Goal: Transaction & Acquisition: Purchase product/service

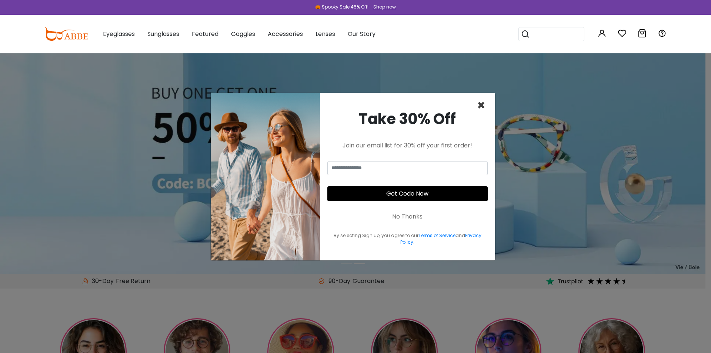
click at [482, 106] on span "×" at bounding box center [481, 105] width 9 height 19
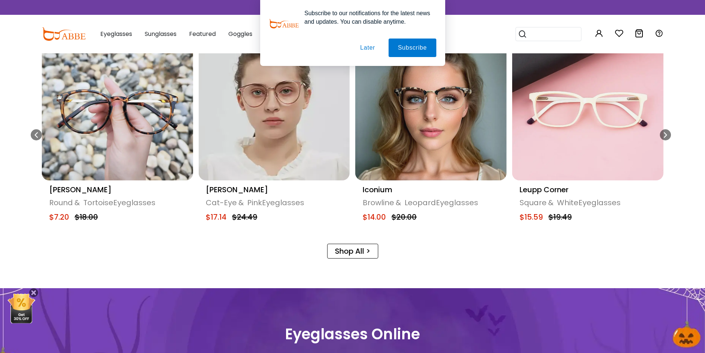
scroll to position [489, 0]
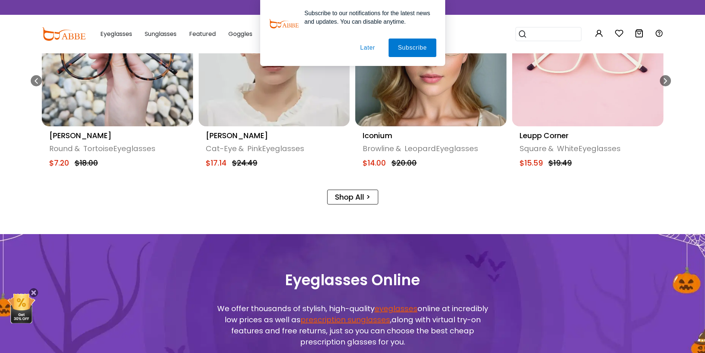
click at [33, 80] on icon "Previous slide" at bounding box center [36, 80] width 6 height 11
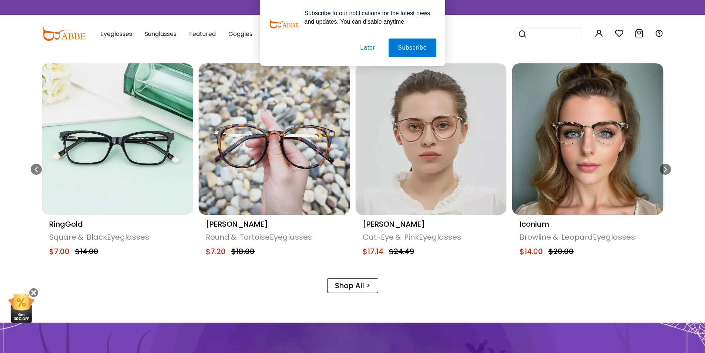
scroll to position [400, 0]
click at [84, 150] on img "7 / 20" at bounding box center [117, 139] width 151 height 151
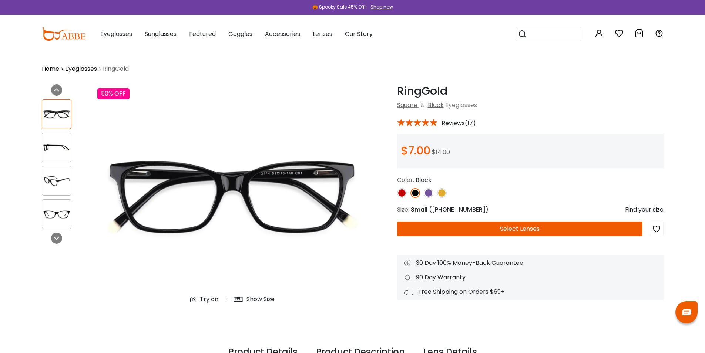
click at [54, 183] on img at bounding box center [56, 181] width 29 height 14
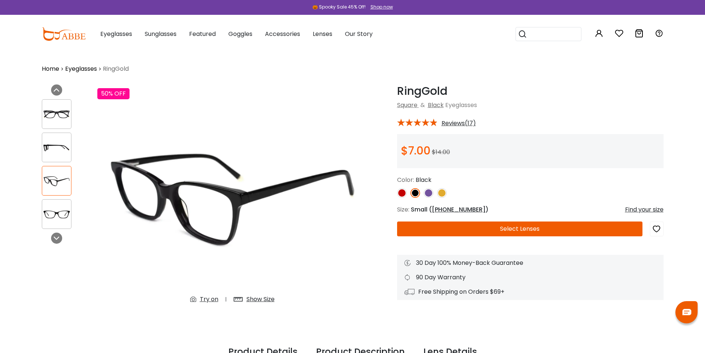
click at [56, 214] on img at bounding box center [56, 214] width 29 height 14
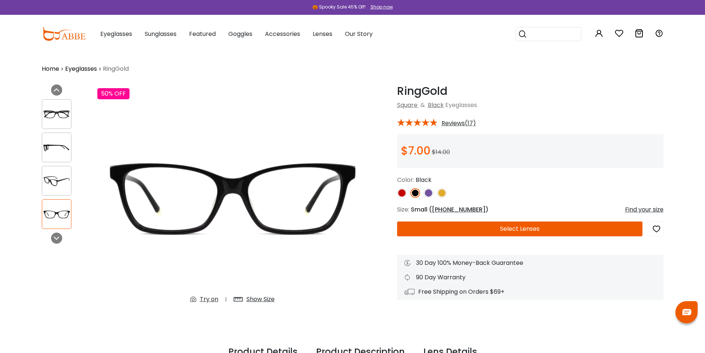
click at [58, 187] on img at bounding box center [56, 181] width 29 height 14
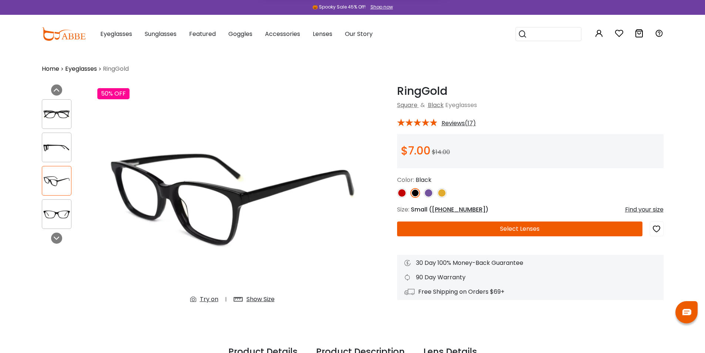
click at [52, 141] on img at bounding box center [56, 147] width 29 height 14
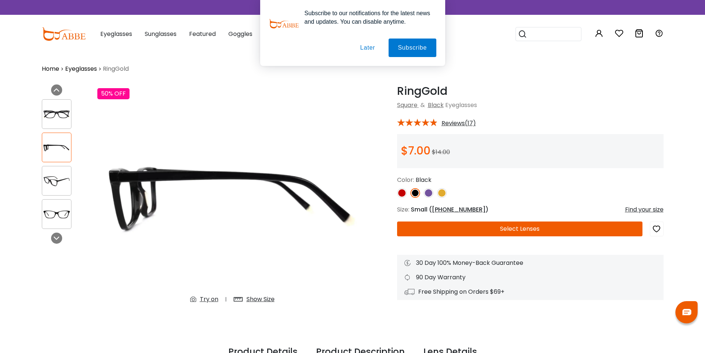
click at [370, 45] on button "Later" at bounding box center [367, 48] width 33 height 19
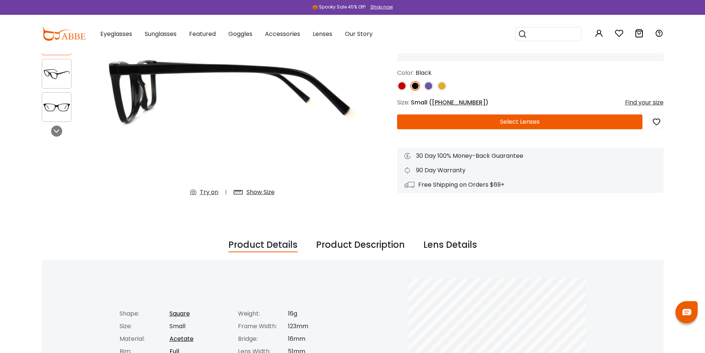
scroll to position [44, 0]
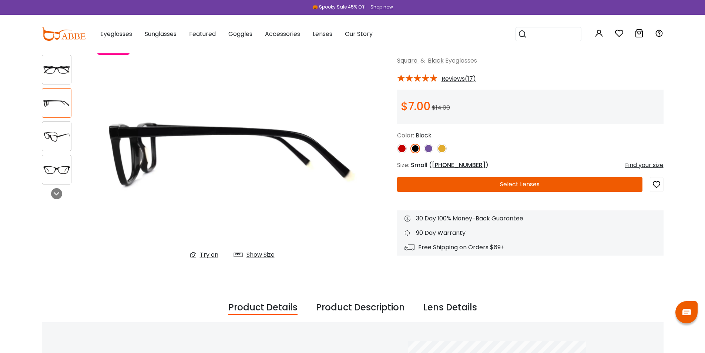
click at [529, 187] on button "Select Lenses" at bounding box center [520, 184] width 246 height 15
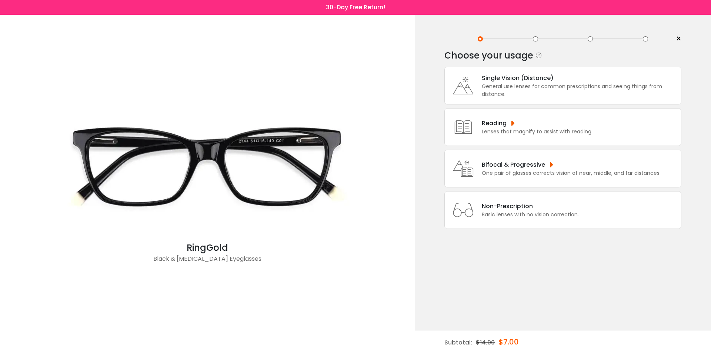
click at [517, 88] on div "General use lenses for common prescriptions and seeing things from distance." at bounding box center [580, 91] width 196 height 16
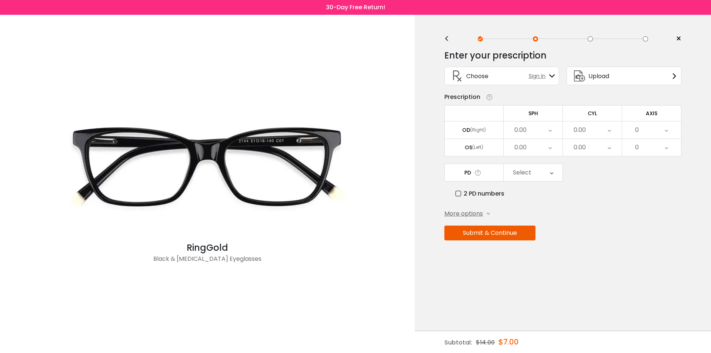
click at [551, 76] on icon at bounding box center [552, 76] width 6 height 6
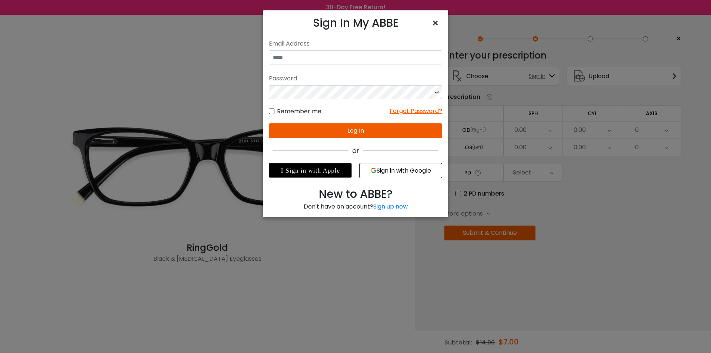
click at [432, 19] on span "×" at bounding box center [436, 23] width 11 height 16
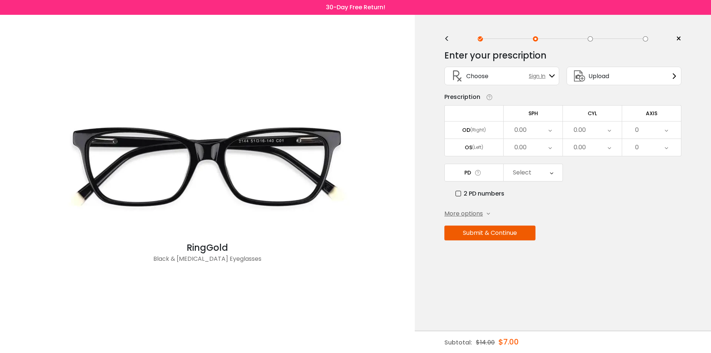
click at [558, 130] on div "0.00" at bounding box center [533, 129] width 59 height 17
click at [539, 171] on li "+1.00" at bounding box center [533, 171] width 59 height 13
click at [544, 146] on div "0.00" at bounding box center [533, 147] width 59 height 17
click at [534, 186] on li "+1.00" at bounding box center [533, 188] width 59 height 13
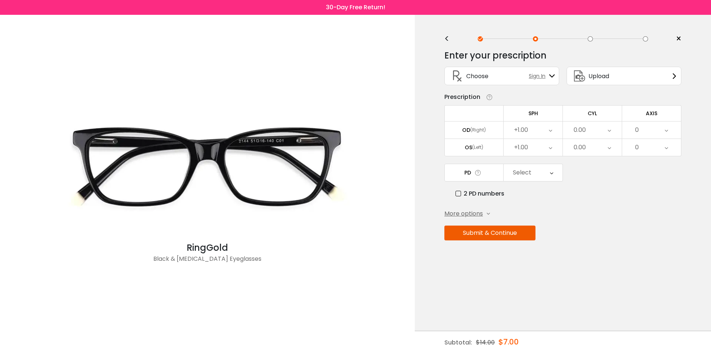
click at [465, 196] on label "2 PD numbers" at bounding box center [479, 193] width 49 height 9
click at [462, 195] on label "2 PD numbers" at bounding box center [479, 193] width 49 height 9
click at [517, 236] on button "Submit & Continue" at bounding box center [489, 233] width 91 height 15
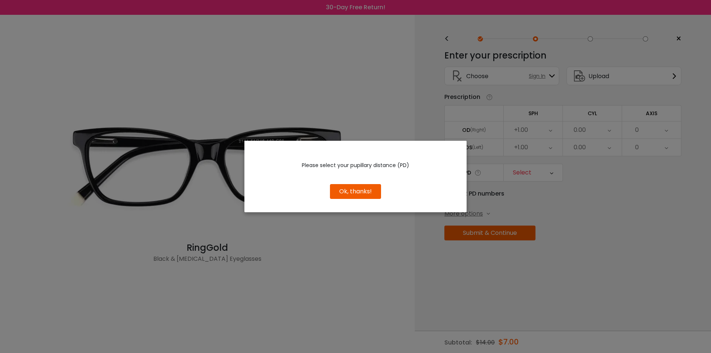
click at [347, 188] on button "Ok, thanks!" at bounding box center [355, 191] width 51 height 15
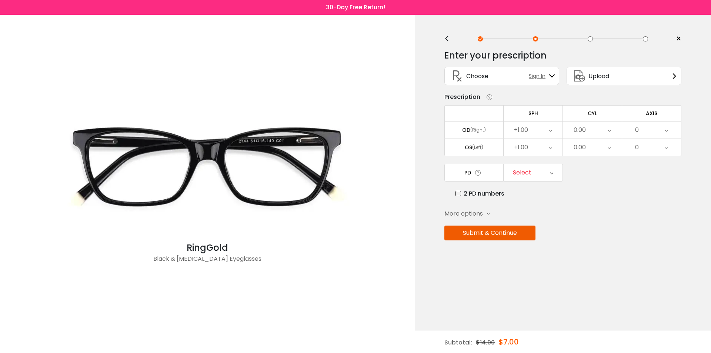
click at [549, 175] on div "Select" at bounding box center [533, 172] width 59 height 17
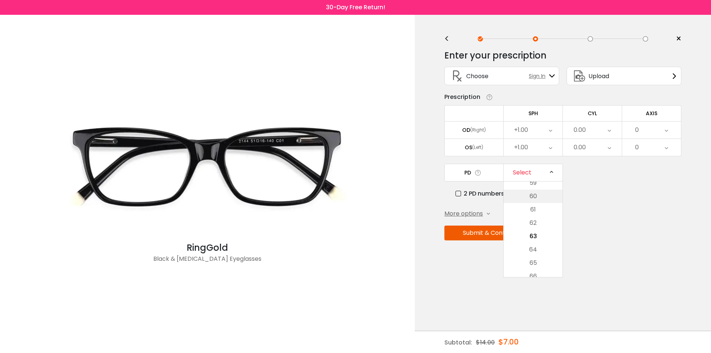
click at [538, 198] on li "60" at bounding box center [533, 196] width 59 height 13
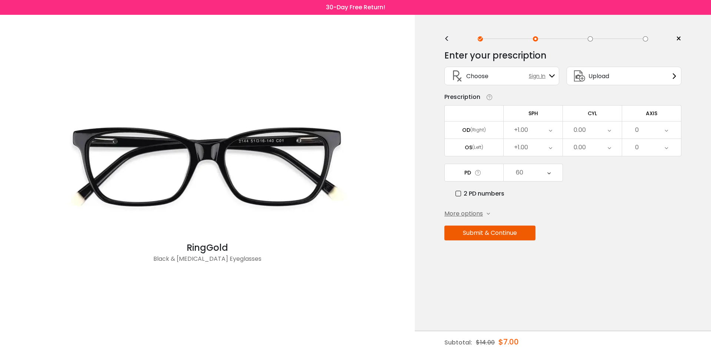
click at [518, 231] on button "Submit & Continue" at bounding box center [489, 233] width 91 height 15
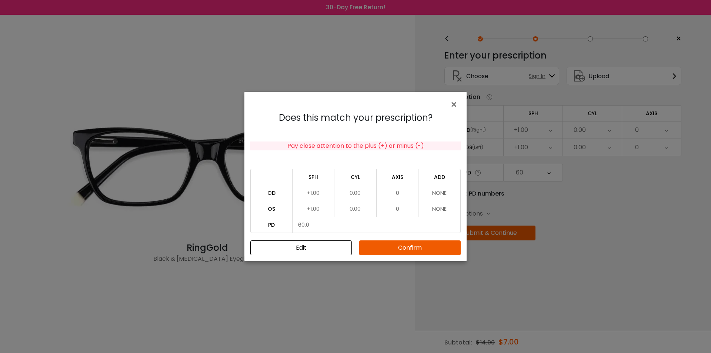
click at [439, 194] on td "NONE" at bounding box center [439, 193] width 42 height 16
click at [440, 188] on td "NONE" at bounding box center [439, 193] width 42 height 16
click at [444, 194] on td "NONE" at bounding box center [439, 193] width 42 height 16
click at [437, 194] on td "NONE" at bounding box center [439, 193] width 42 height 16
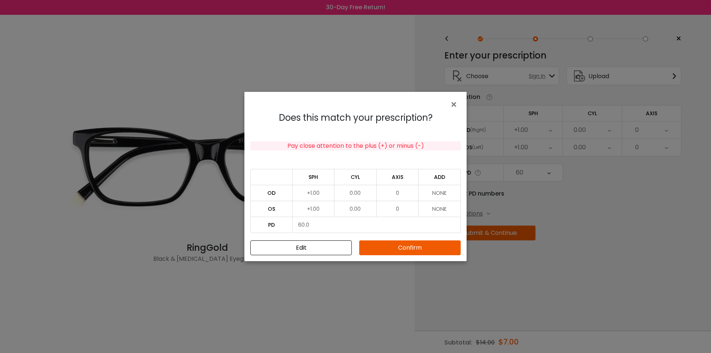
click at [400, 194] on td "0" at bounding box center [398, 193] width 42 height 16
click at [359, 194] on td "0.00" at bounding box center [355, 193] width 42 height 16
drag, startPoint x: 359, startPoint y: 194, endPoint x: 339, endPoint y: 190, distance: 20.1
click at [339, 190] on td "0.00" at bounding box center [355, 193] width 42 height 16
click at [365, 209] on td "0.00" at bounding box center [355, 209] width 42 height 16
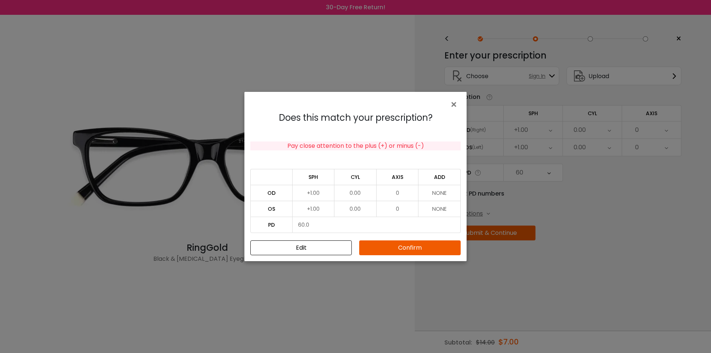
click at [434, 196] on td "NONE" at bounding box center [439, 193] width 42 height 16
click at [316, 251] on button "Edit" at bounding box center [300, 247] width 101 height 15
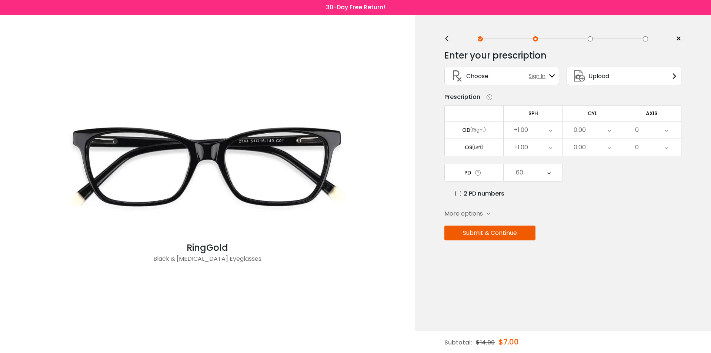
click at [605, 127] on div "0.00" at bounding box center [592, 129] width 59 height 17
click at [592, 169] on li "+1.75" at bounding box center [592, 166] width 59 height 13
click at [606, 150] on div "0.00" at bounding box center [592, 147] width 59 height 17
click at [602, 186] on li "+1.75" at bounding box center [592, 184] width 59 height 13
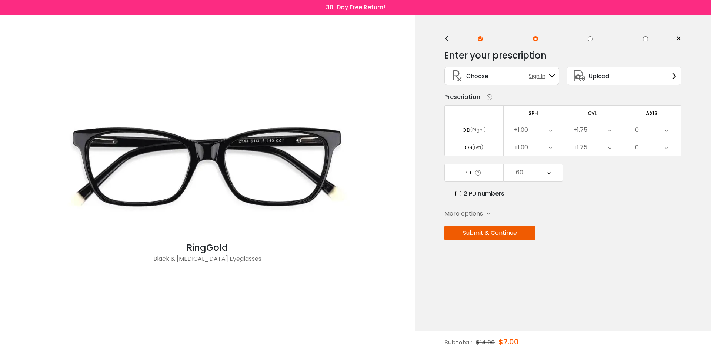
click at [671, 128] on div "0" at bounding box center [651, 129] width 59 height 17
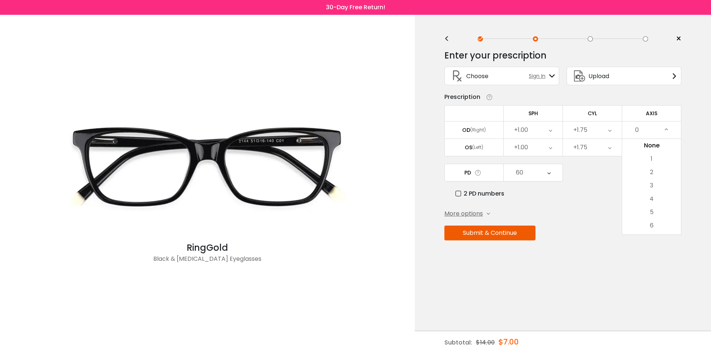
click at [671, 128] on div "0" at bounding box center [651, 129] width 59 height 17
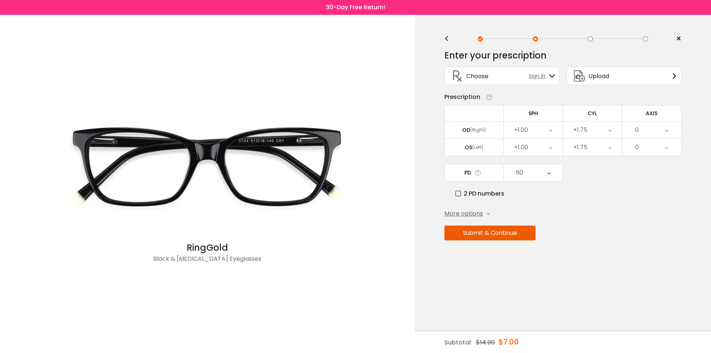
click at [530, 241] on div "Enter your prescription SPH (Sphere) Lens strength needed to correct your visio…" at bounding box center [562, 160] width 237 height 233
click at [522, 227] on button "Submit & Continue" at bounding box center [489, 233] width 91 height 15
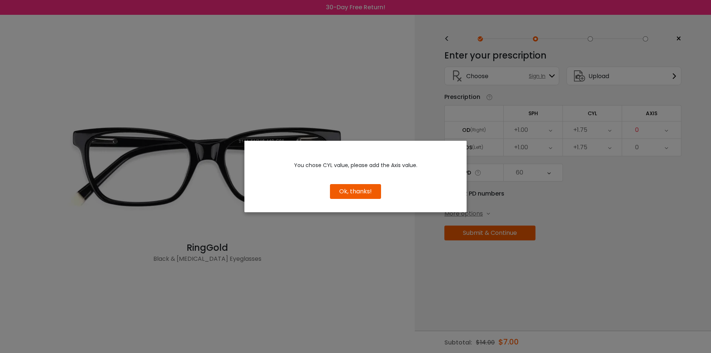
click at [367, 191] on button "Ok, thanks!" at bounding box center [355, 191] width 51 height 15
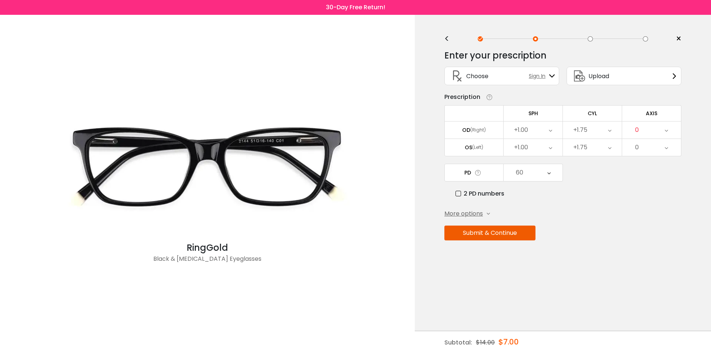
click at [548, 128] on div "+1.00" at bounding box center [533, 129] width 59 height 17
drag, startPoint x: 541, startPoint y: 190, endPoint x: 541, endPoint y: 203, distance: 13.0
click at [541, 203] on ul "-20.00 -19.75 -19.50 -19.25 -19.00 -18.75 -18.50 -18.25 -18.00 -17.75 -17.50 -1…" at bounding box center [533, 197] width 59 height 2160
click at [548, 130] on div "+1.00" at bounding box center [533, 129] width 59 height 17
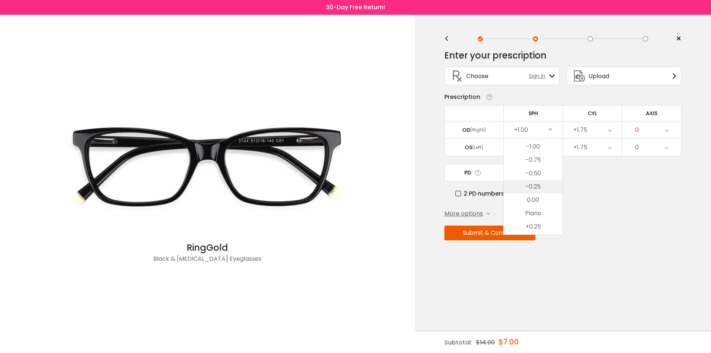
scroll to position [996, 0]
click at [547, 218] on li "0.00" at bounding box center [533, 215] width 59 height 13
click at [543, 144] on div "+1.00" at bounding box center [533, 147] width 59 height 17
click at [546, 189] on li "0.00" at bounding box center [533, 188] width 59 height 13
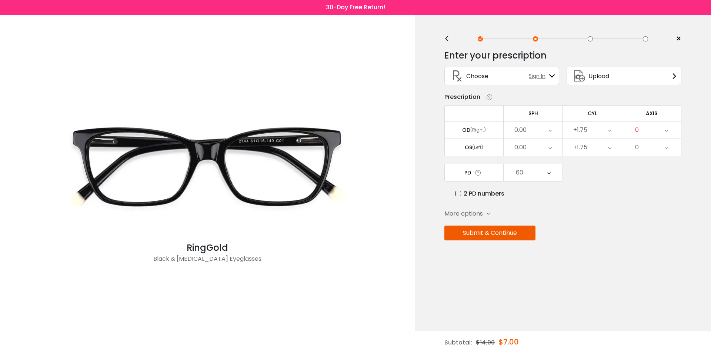
click at [662, 128] on div "0" at bounding box center [651, 129] width 59 height 17
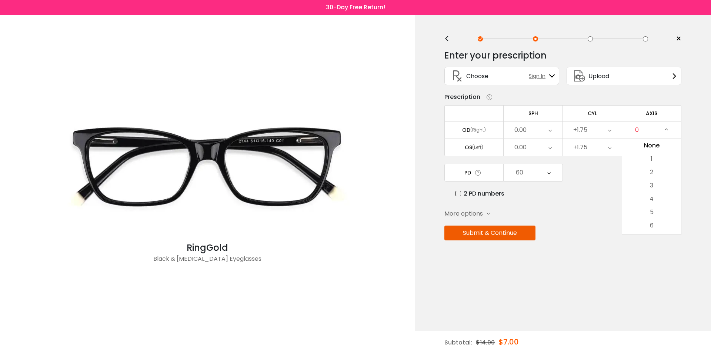
click at [662, 128] on div "0" at bounding box center [651, 129] width 59 height 17
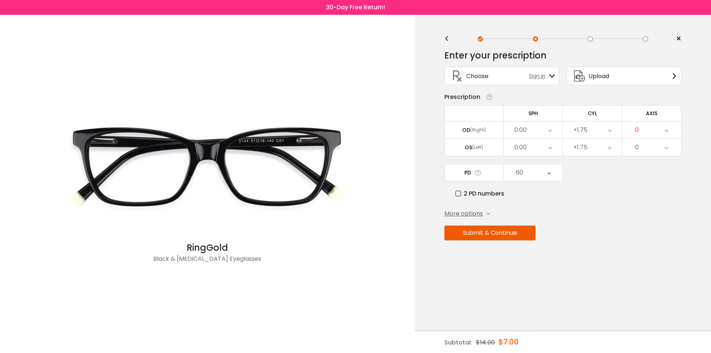
click at [502, 230] on button "Submit & Continue" at bounding box center [489, 233] width 91 height 15
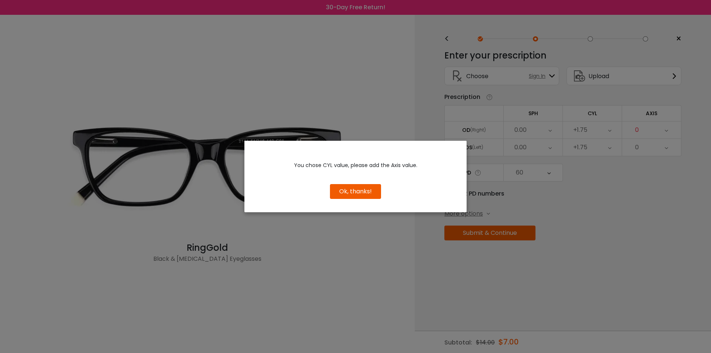
click at [363, 192] on button "Ok, thanks!" at bounding box center [355, 191] width 51 height 15
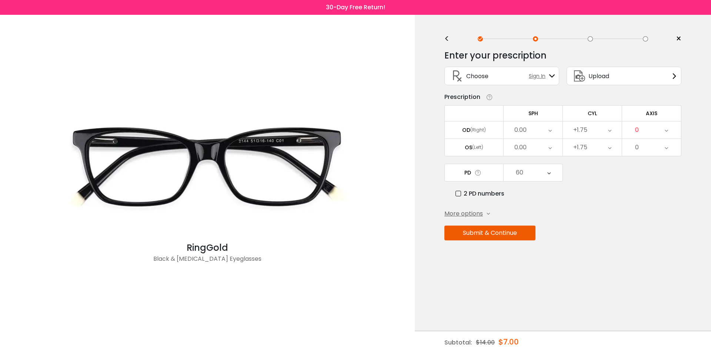
click at [478, 196] on label "2 PD numbers" at bounding box center [479, 193] width 49 height 9
click at [502, 235] on button "Submit & Continue" at bounding box center [489, 233] width 91 height 15
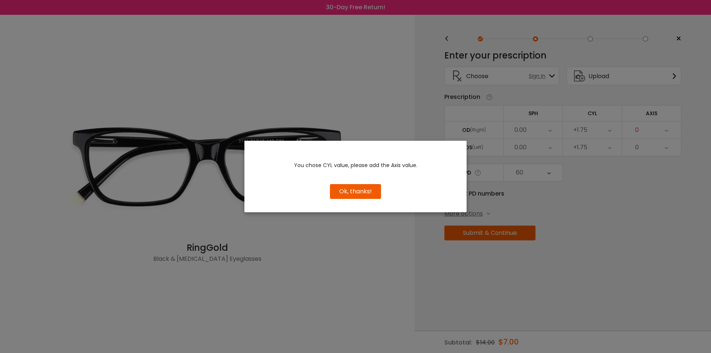
click at [384, 189] on div "Ok, thanks!" at bounding box center [355, 188] width 210 height 22
click at [370, 193] on button "Ok, thanks!" at bounding box center [355, 191] width 51 height 15
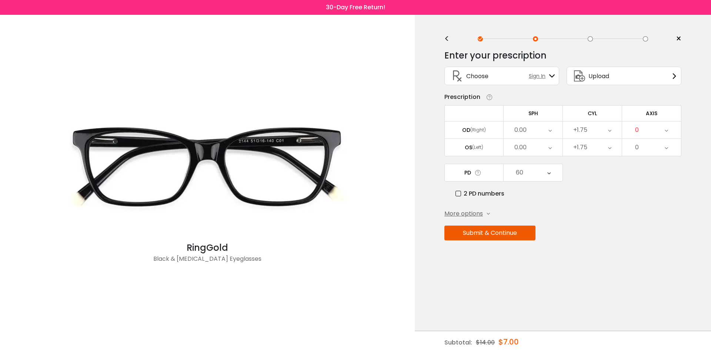
click at [607, 129] on div "+1.75" at bounding box center [592, 129] width 59 height 17
click at [597, 198] on li "0.00" at bounding box center [592, 198] width 59 height 13
click at [595, 147] on div "+1.75" at bounding box center [592, 147] width 59 height 17
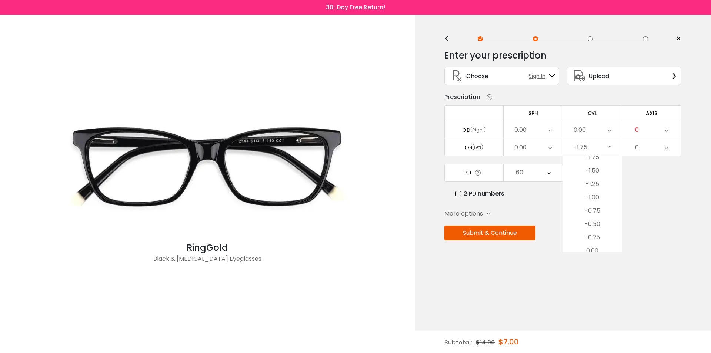
scroll to position [290, 0]
click at [604, 195] on li "0.00" at bounding box center [592, 193] width 59 height 13
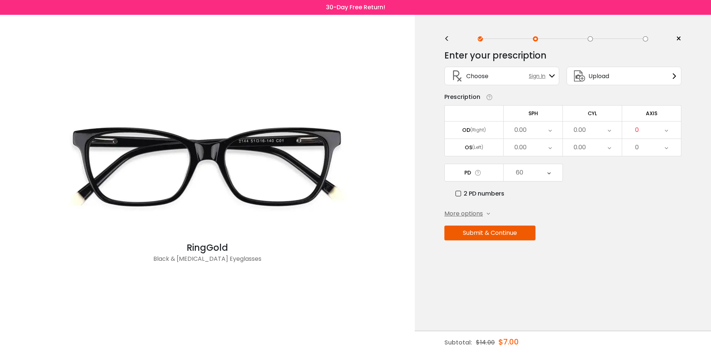
click at [508, 236] on button "Submit & Continue" at bounding box center [489, 233] width 91 height 15
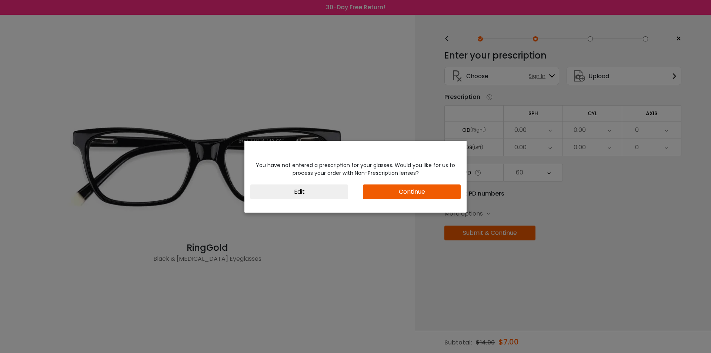
drag, startPoint x: 312, startPoint y: 188, endPoint x: 452, endPoint y: 168, distance: 141.8
click at [313, 188] on button "Edit" at bounding box center [299, 191] width 98 height 15
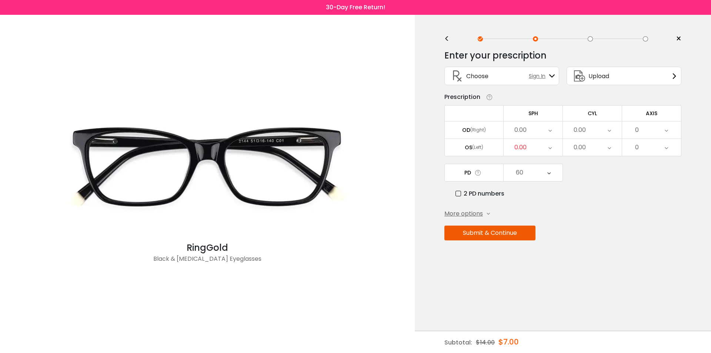
click at [546, 124] on div "0.00" at bounding box center [533, 129] width 59 height 17
click at [556, 212] on li "+1.75" at bounding box center [533, 211] width 59 height 13
click at [540, 147] on div "0.00" at bounding box center [533, 147] width 59 height 17
click at [541, 227] on li "+1.75" at bounding box center [533, 228] width 59 height 13
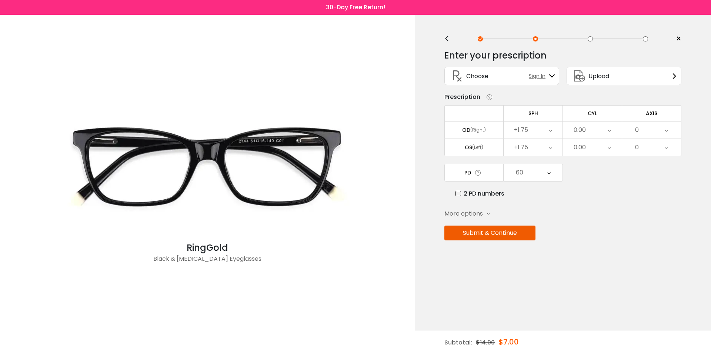
click at [519, 237] on button "Submit & Continue" at bounding box center [489, 233] width 91 height 15
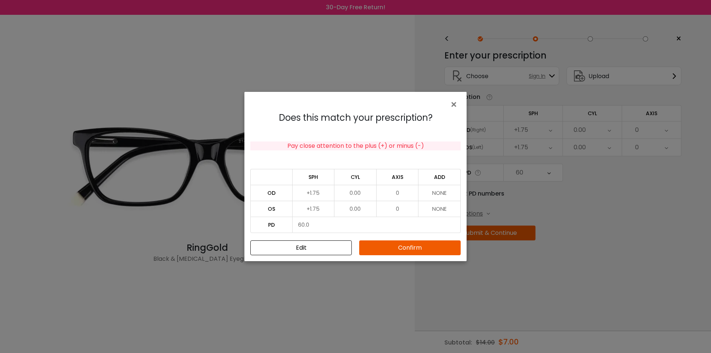
drag, startPoint x: 447, startPoint y: 193, endPoint x: 437, endPoint y: 191, distance: 10.1
click at [445, 192] on td "NONE" at bounding box center [439, 193] width 42 height 16
drag, startPoint x: 437, startPoint y: 191, endPoint x: 425, endPoint y: 192, distance: 11.1
click at [425, 192] on td "NONE" at bounding box center [439, 193] width 42 height 16
click at [338, 195] on td "0.00" at bounding box center [355, 193] width 42 height 16
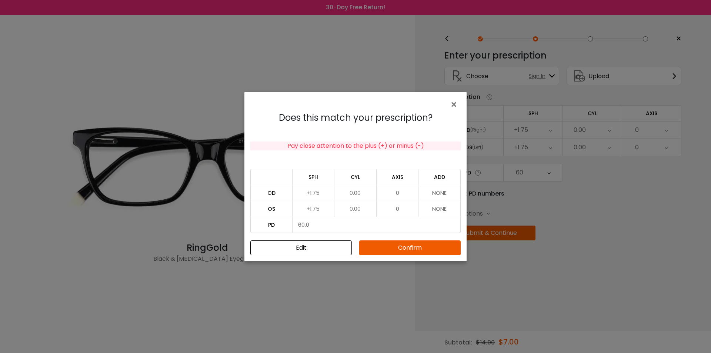
click at [314, 195] on td "+1.75" at bounding box center [314, 193] width 42 height 16
click at [326, 203] on td "+1.75" at bounding box center [314, 209] width 42 height 16
click at [417, 248] on button "Confirm" at bounding box center [409, 247] width 101 height 15
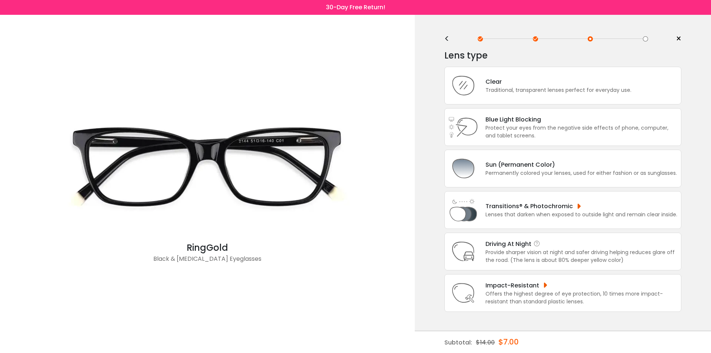
click at [528, 254] on div "Provide sharper vision at night and safer driving helping reduces glare off the…" at bounding box center [581, 256] width 192 height 16
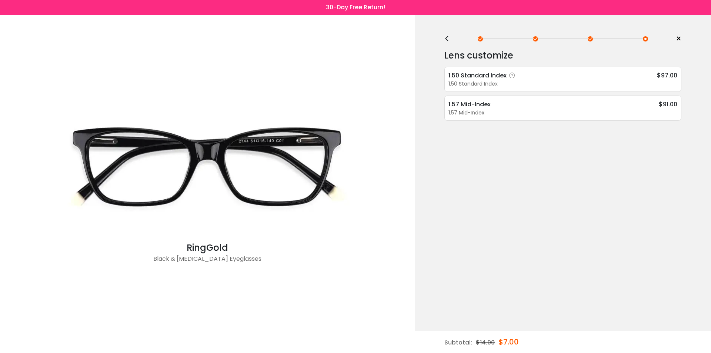
click at [485, 69] on div "1.50 Standard Index $97.00 1.50 Standard Index Super Hydrophobic Coating - $8.4…" at bounding box center [562, 79] width 237 height 25
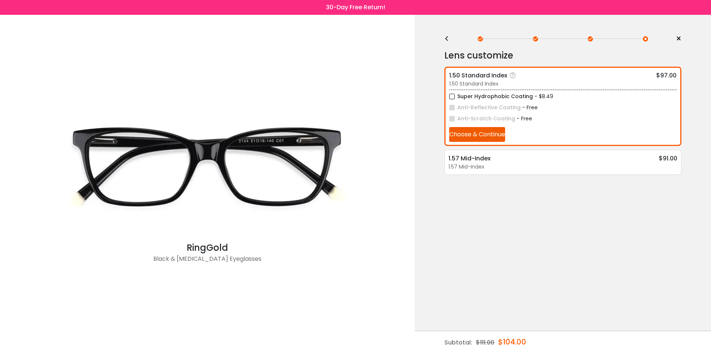
click at [454, 99] on label "Super Hydrophobic Coating" at bounding box center [491, 96] width 84 height 9
click at [474, 133] on button "Choose & Continue" at bounding box center [477, 134] width 56 height 15
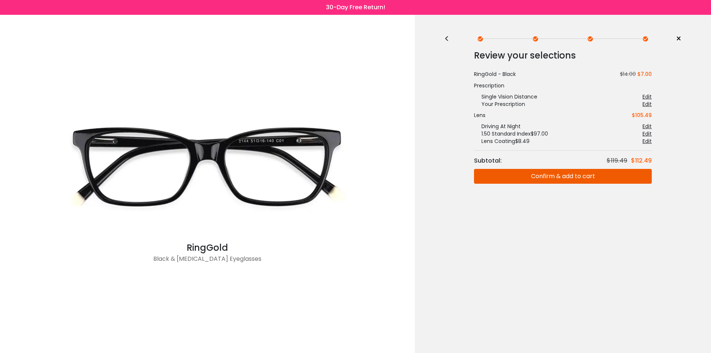
click at [572, 173] on button "Confirm & add to cart" at bounding box center [563, 176] width 178 height 15
